Goal: Obtain resource: Download file/media

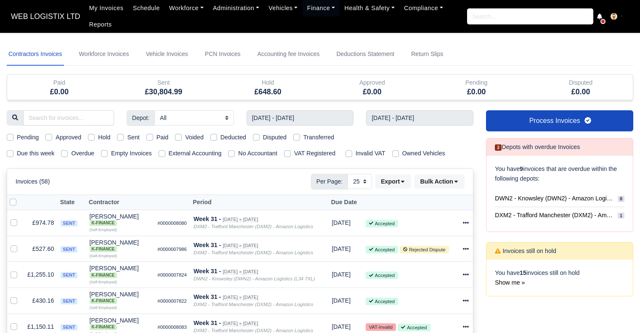
select select "25"
click at [157, 138] on label "Paid" at bounding box center [163, 138] width 12 height 10
click at [147, 138] on input "Paid" at bounding box center [149, 136] width 7 height 7
checkbox input "true"
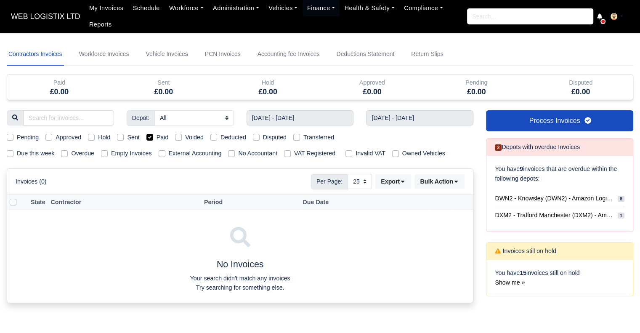
click at [127, 138] on label "Sent" at bounding box center [133, 138] width 12 height 10
click at [120, 138] on input "Sent" at bounding box center [120, 136] width 7 height 7
checkbox input "true"
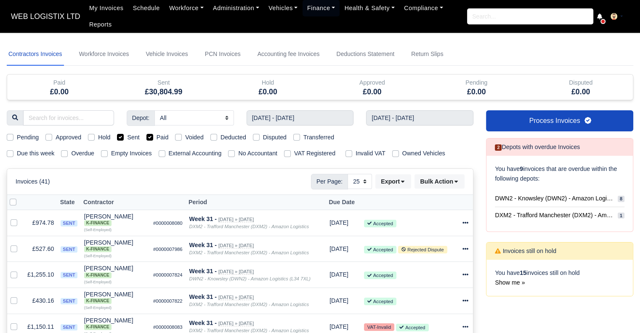
click at [157, 136] on label "Paid" at bounding box center [163, 138] width 12 height 10
click at [152, 136] on input "Paid" at bounding box center [149, 136] width 7 height 7
checkbox input "false"
click at [398, 185] on button "Export" at bounding box center [393, 181] width 36 height 14
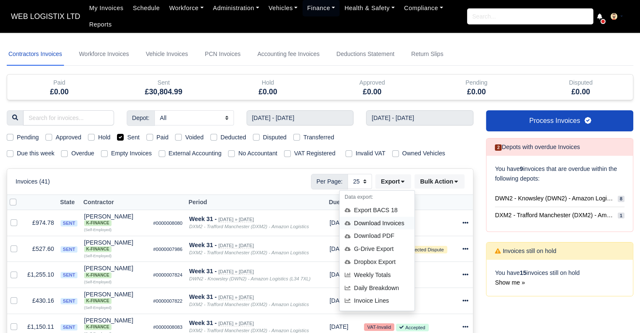
click at [379, 220] on div "Download Invoices" at bounding box center [377, 223] width 75 height 13
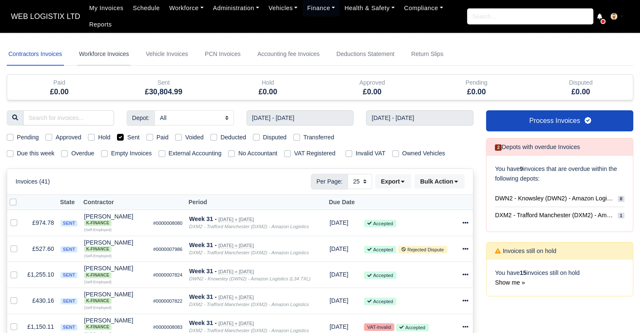
click at [114, 55] on link "Workforce Invoices" at bounding box center [103, 54] width 53 height 23
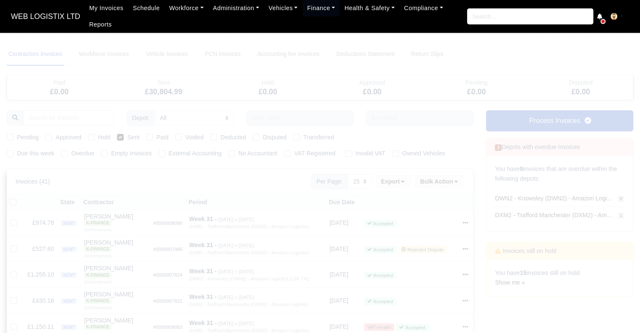
select select
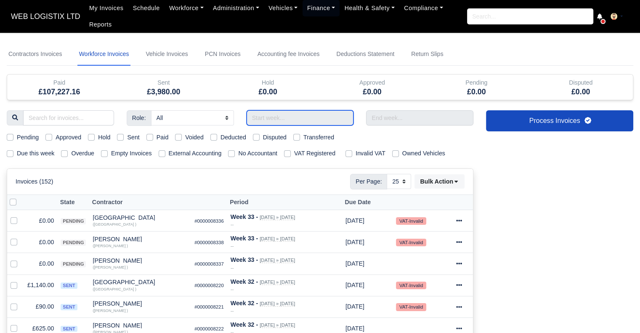
click at [320, 115] on input "text" at bounding box center [300, 117] width 107 height 15
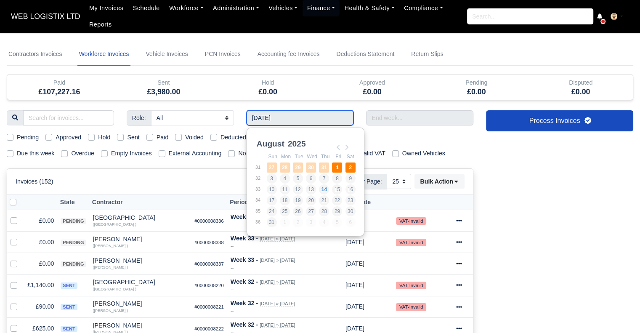
type input "[DATE] - [DATE]"
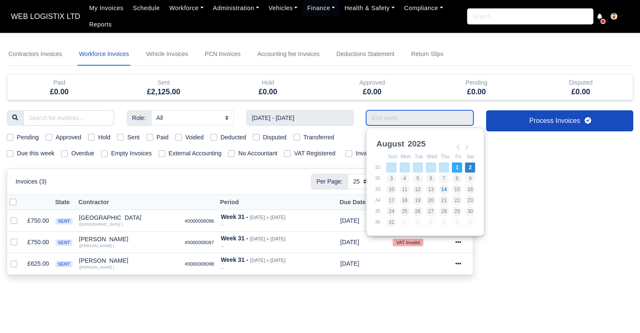
click at [404, 112] on input "Use the arrow keys to pick a date" at bounding box center [419, 117] width 107 height 15
type input "[DATE] - [DATE]"
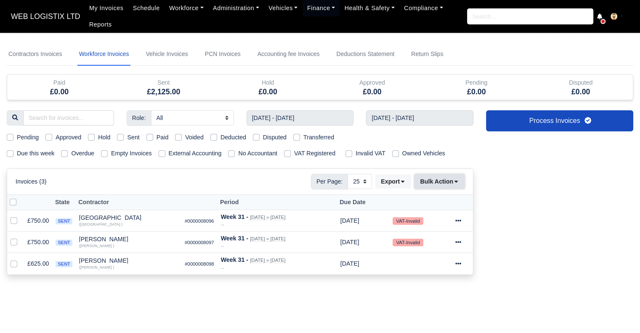
click at [441, 183] on button "Bulk Action" at bounding box center [440, 181] width 50 height 14
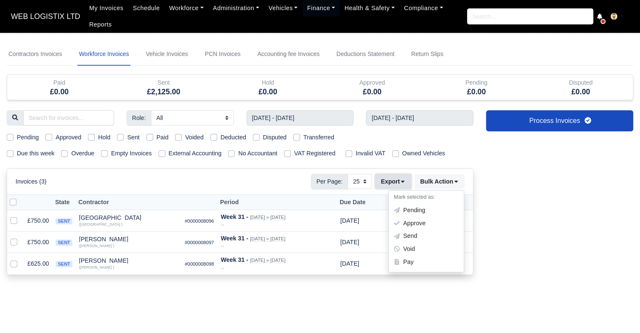
click at [403, 180] on icon at bounding box center [403, 181] width 6 height 6
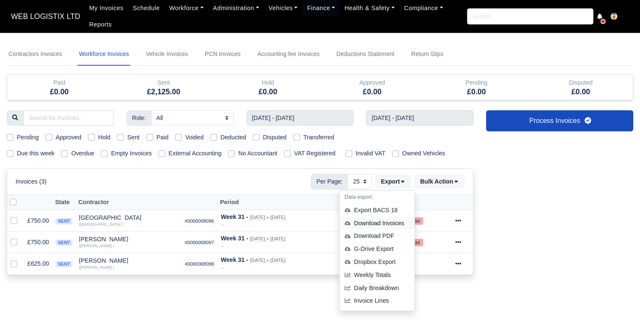
click at [391, 220] on div "Download Invoices" at bounding box center [377, 223] width 75 height 13
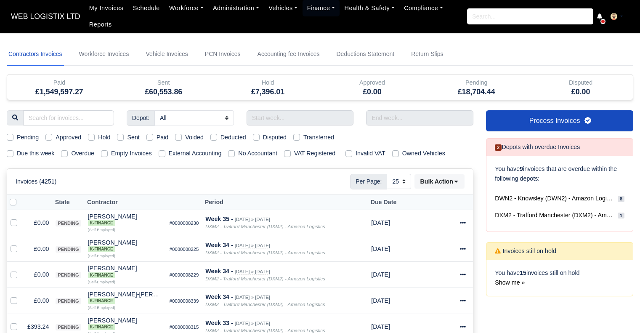
select select "25"
click at [118, 56] on link "Workforce Invoices" at bounding box center [103, 54] width 53 height 23
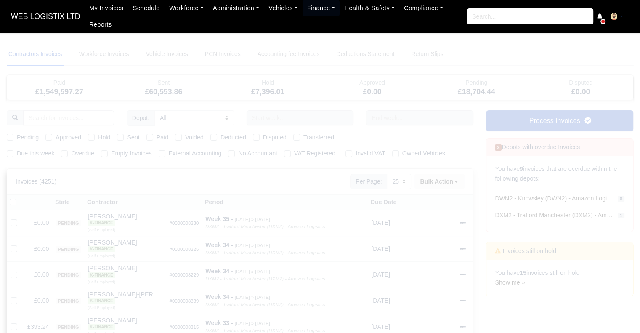
select select
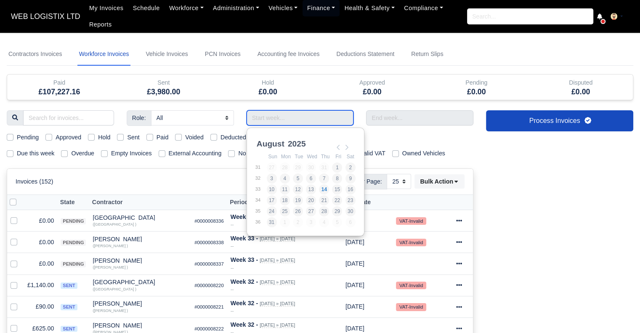
click at [313, 120] on input "Use the arrow keys to pick a date" at bounding box center [300, 117] width 107 height 15
click at [290, 166] on table "Sun Mon Tue Wed Thu Fri Sat 31 27 28 29 30 31 1 2 32 3 4 5 6 7 8 9 33 10 11 12 …" at bounding box center [305, 190] width 101 height 76
type input "[DATE] - [DATE]"
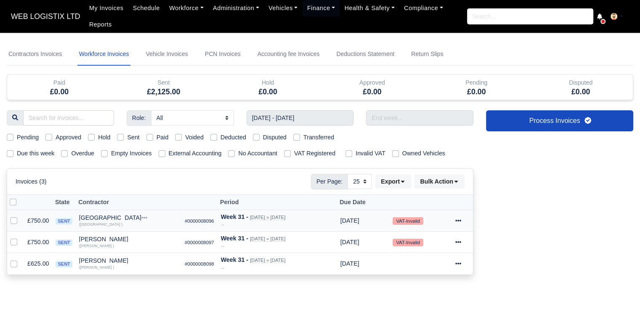
click at [459, 222] on icon at bounding box center [458, 221] width 6 height 6
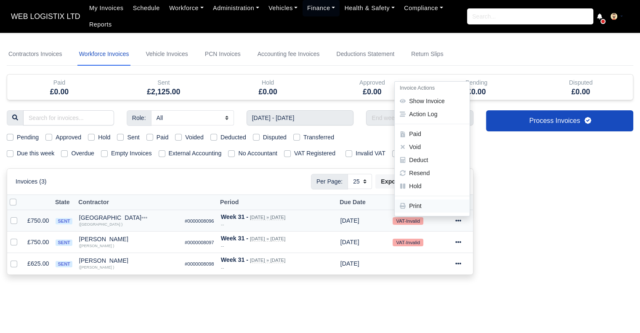
click at [454, 208] on link "Print" at bounding box center [432, 206] width 75 height 13
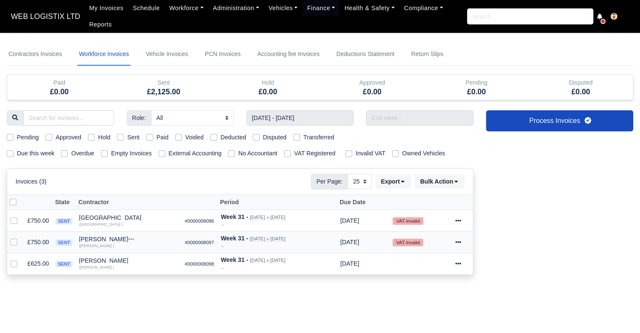
click at [462, 243] on div at bounding box center [462, 242] width 15 height 10
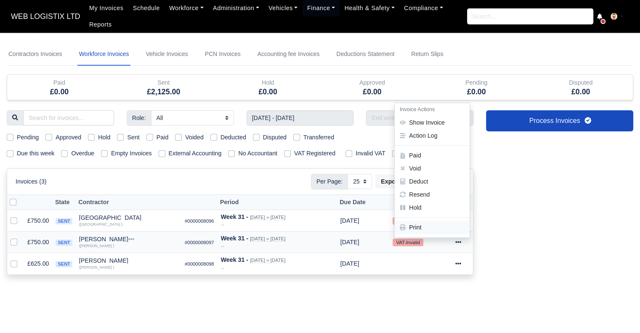
click at [443, 223] on link "Print" at bounding box center [432, 227] width 75 height 13
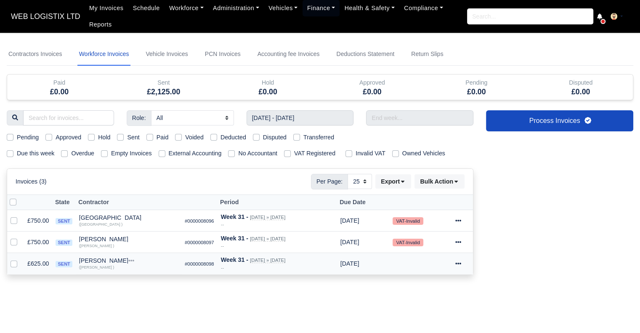
click at [458, 263] on icon at bounding box center [458, 264] width 6 height 2
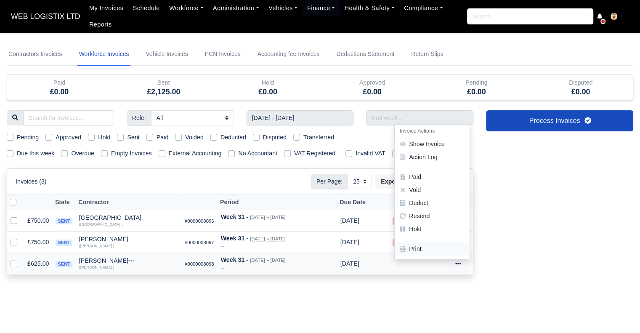
click at [446, 246] on link "Print" at bounding box center [432, 248] width 75 height 13
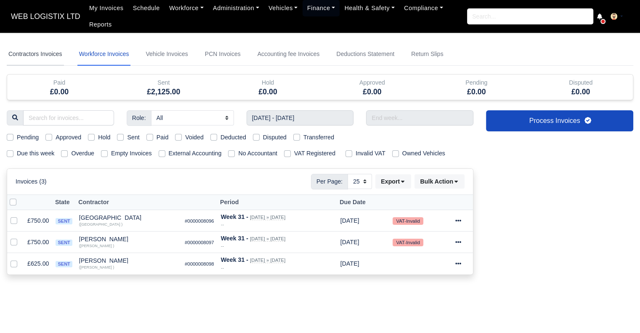
click at [62, 53] on link "Contractors Invoices" at bounding box center [35, 54] width 57 height 23
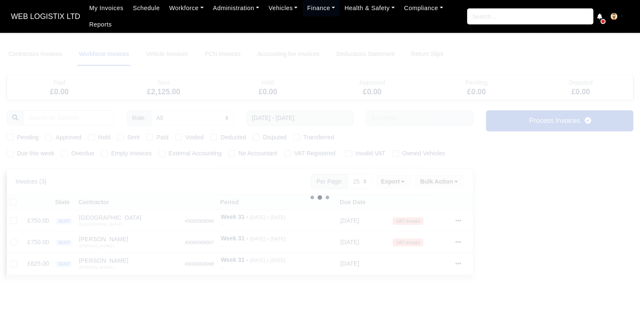
select select
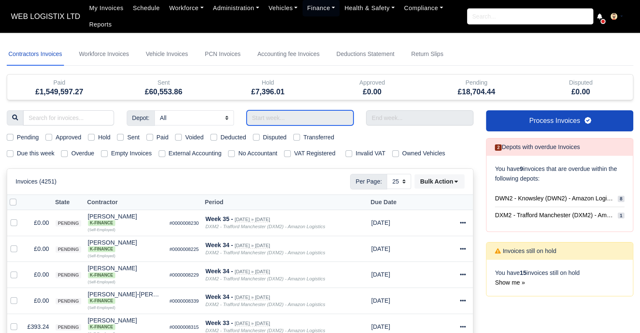
click at [291, 123] on input "text" at bounding box center [300, 117] width 107 height 15
